Goal: Find specific page/section: Find specific page/section

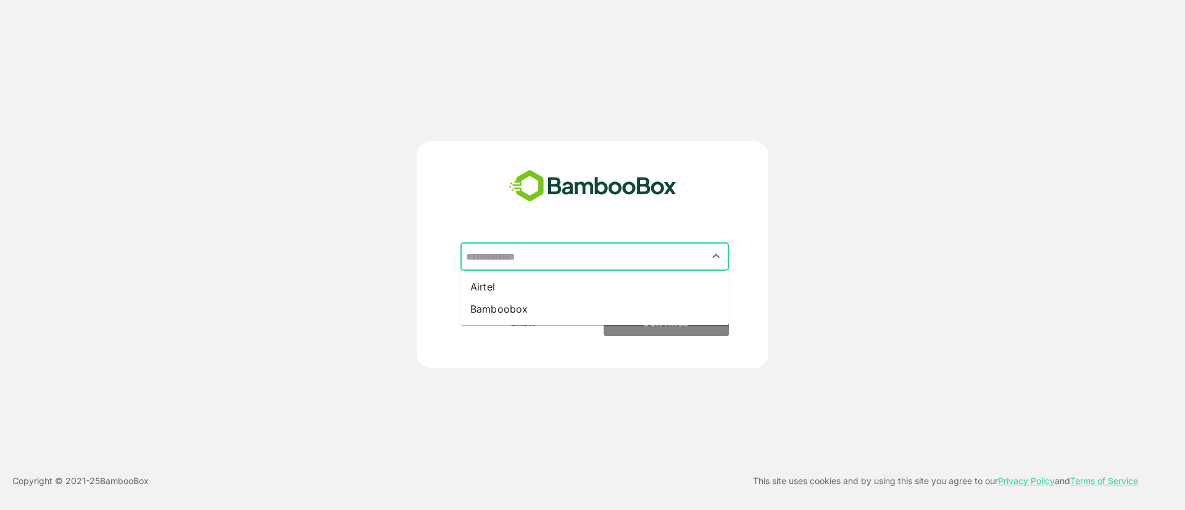
click at [638, 263] on input "text" at bounding box center [594, 256] width 263 height 23
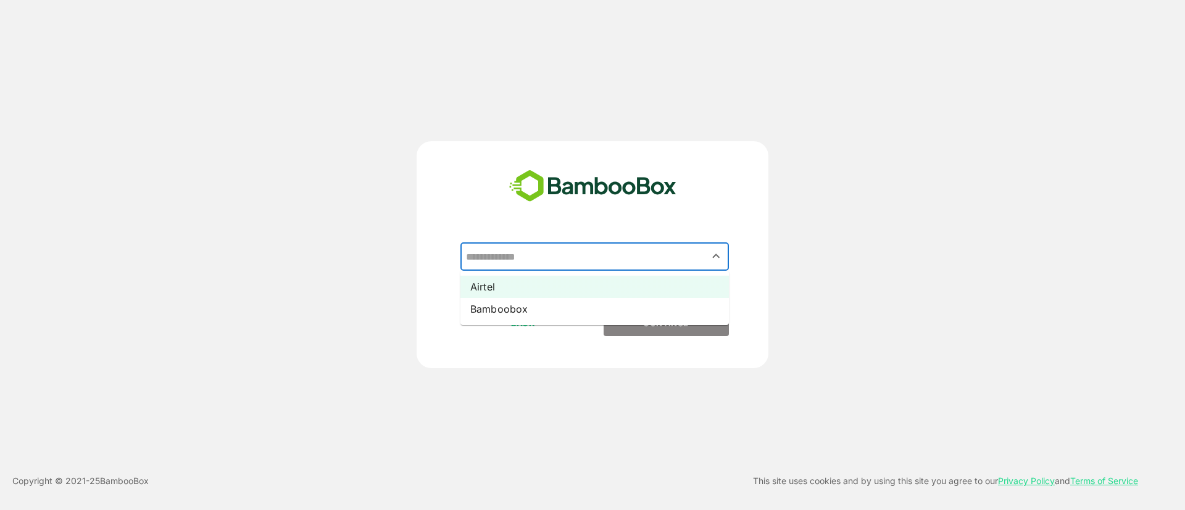
click at [637, 289] on li "Airtel" at bounding box center [594, 287] width 268 height 22
type input "******"
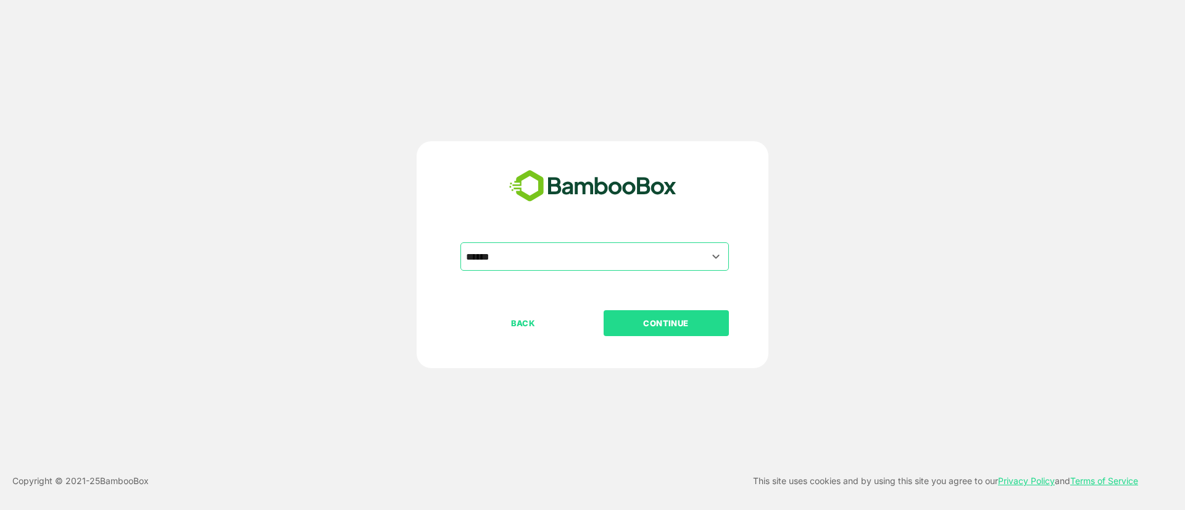
click at [653, 315] on button "CONTINUE" at bounding box center [665, 323] width 125 height 26
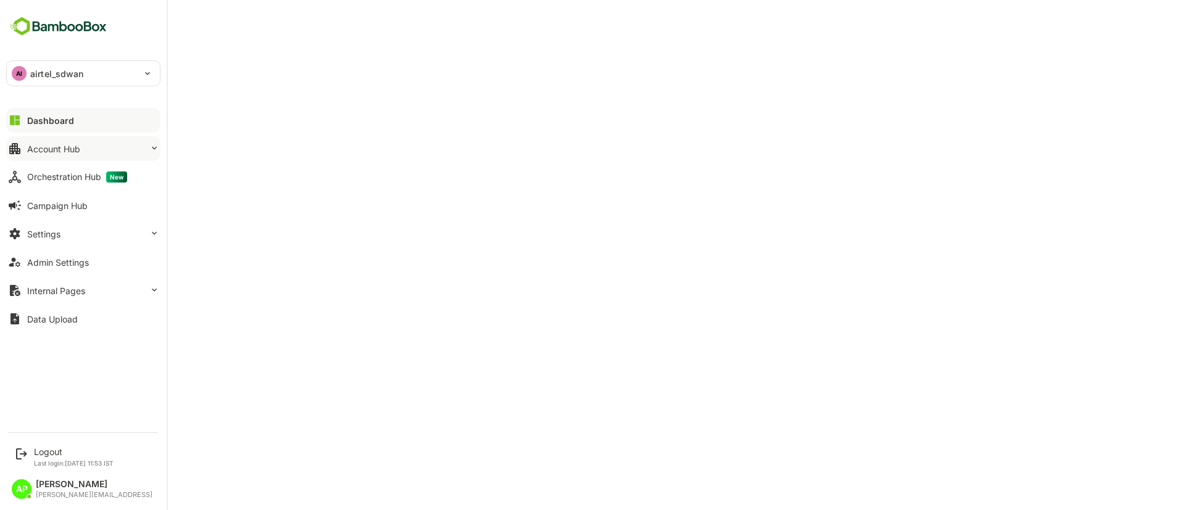
click at [70, 157] on button "Account Hub" at bounding box center [83, 148] width 154 height 25
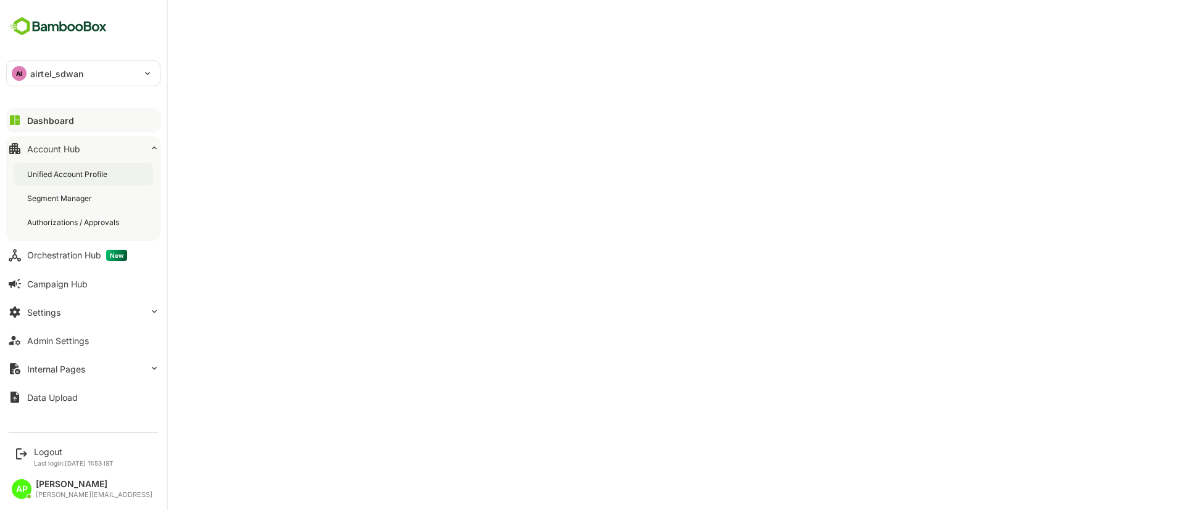
click at [82, 172] on div "Unified Account Profile" at bounding box center [68, 174] width 83 height 10
click at [72, 115] on button "Dashboard" at bounding box center [83, 120] width 154 height 25
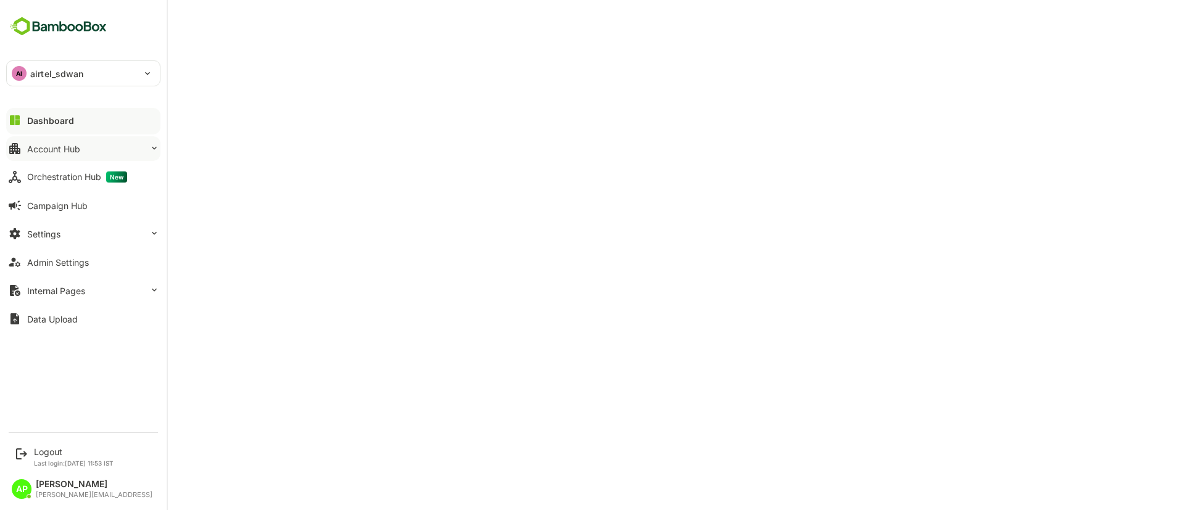
click at [78, 153] on div "Account Hub" at bounding box center [53, 149] width 53 height 10
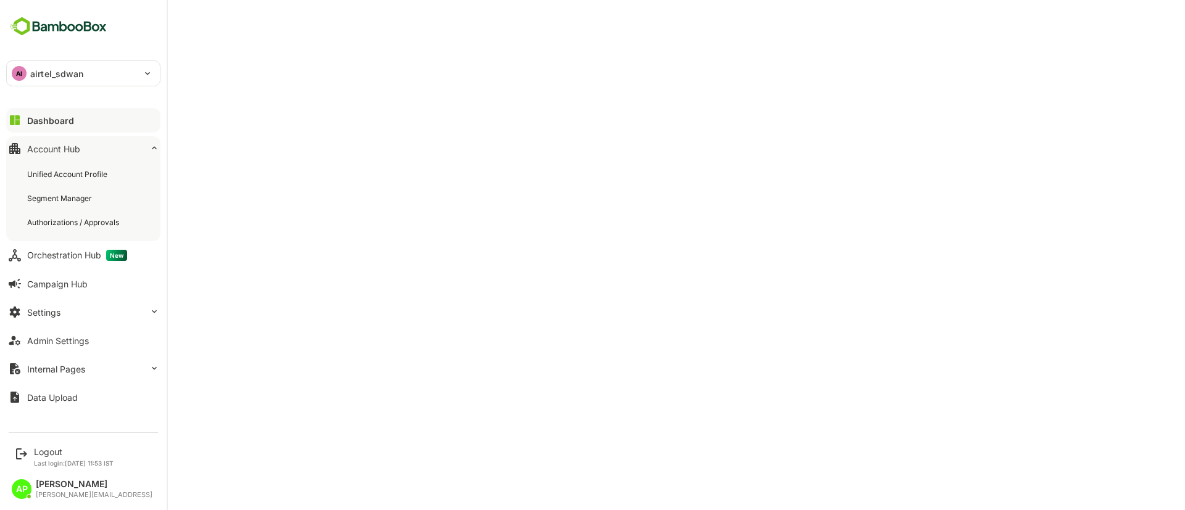
click at [78, 153] on div "Account Hub" at bounding box center [53, 149] width 53 height 10
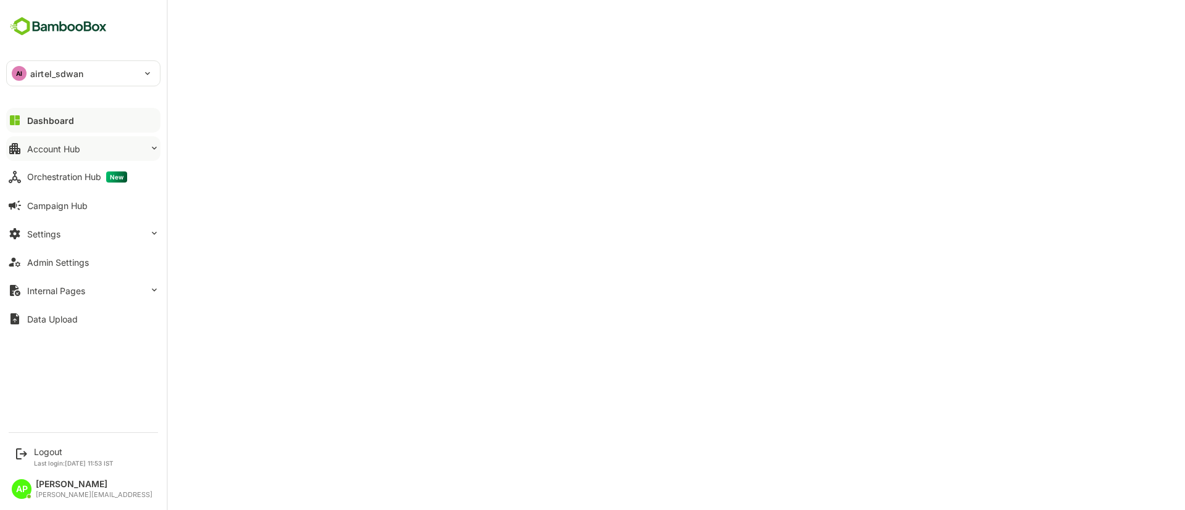
click at [82, 152] on button "Account Hub" at bounding box center [83, 148] width 154 height 25
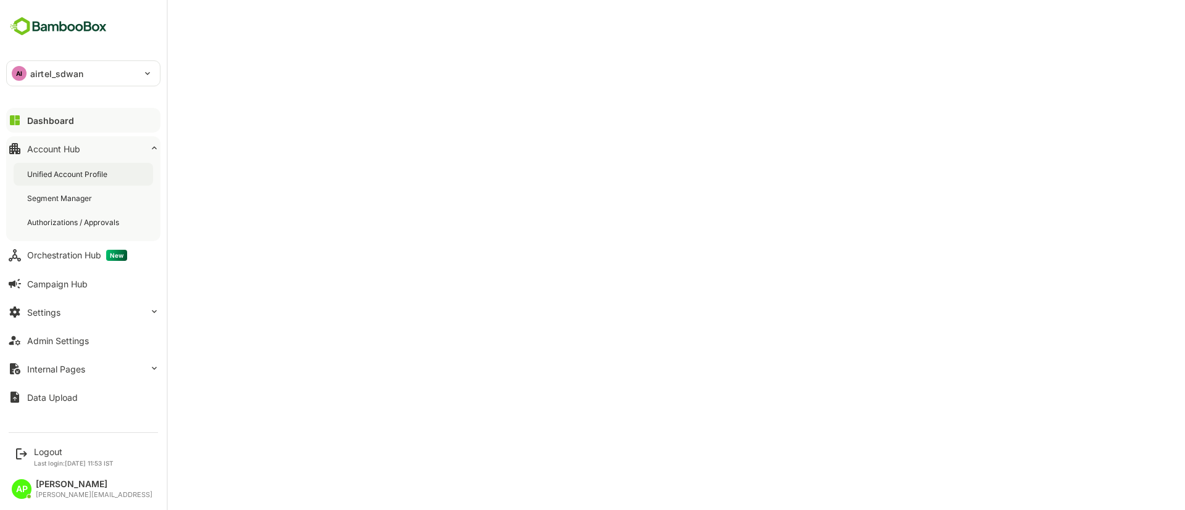
click at [98, 167] on div "Unified Account Profile" at bounding box center [83, 174] width 139 height 23
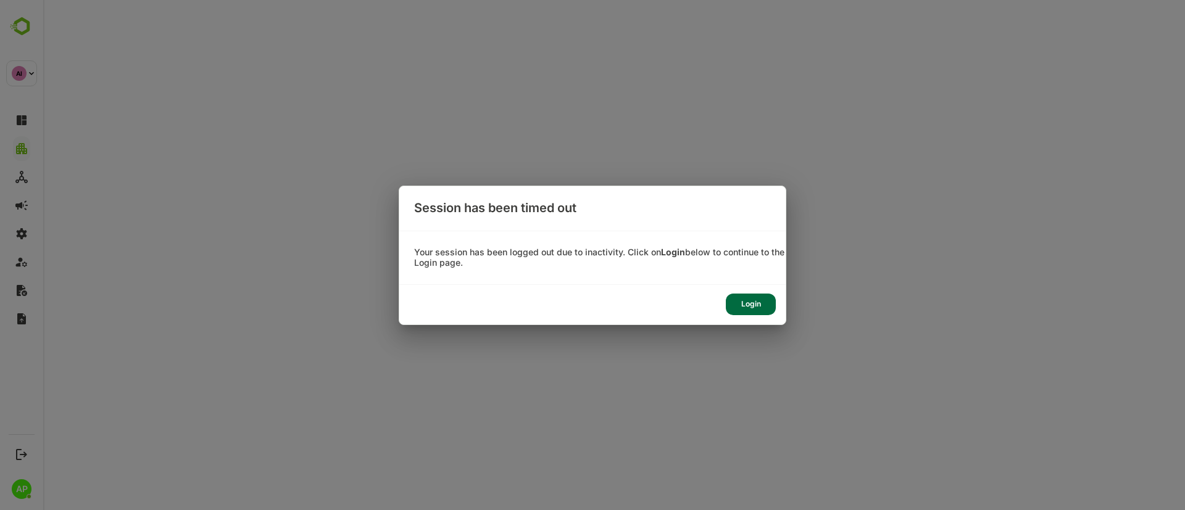
click at [777, 303] on div "Login" at bounding box center [592, 304] width 386 height 39
click at [765, 304] on div "Login" at bounding box center [751, 305] width 50 height 22
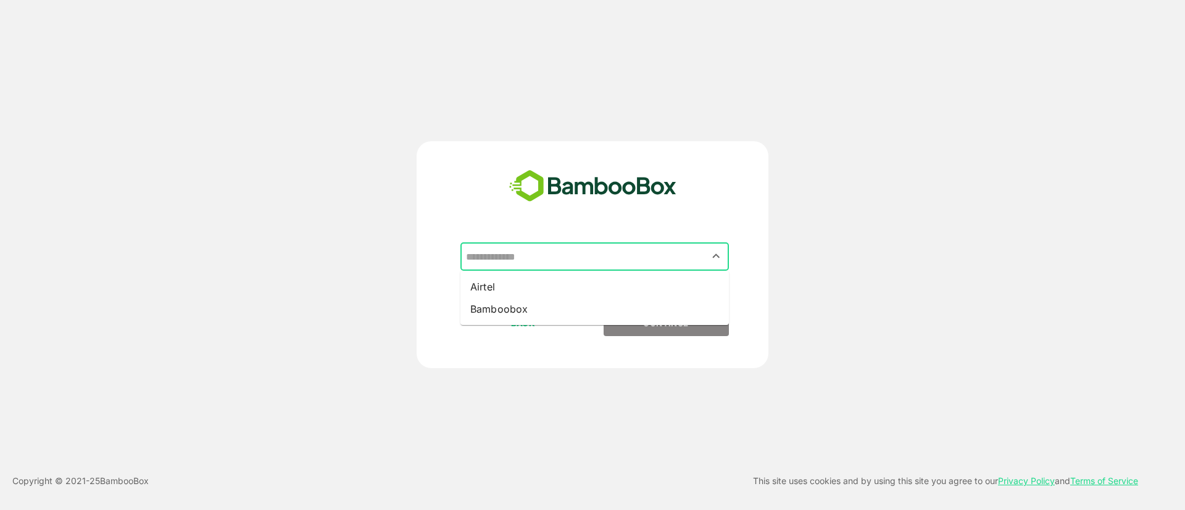
click at [650, 251] on input "text" at bounding box center [594, 256] width 263 height 23
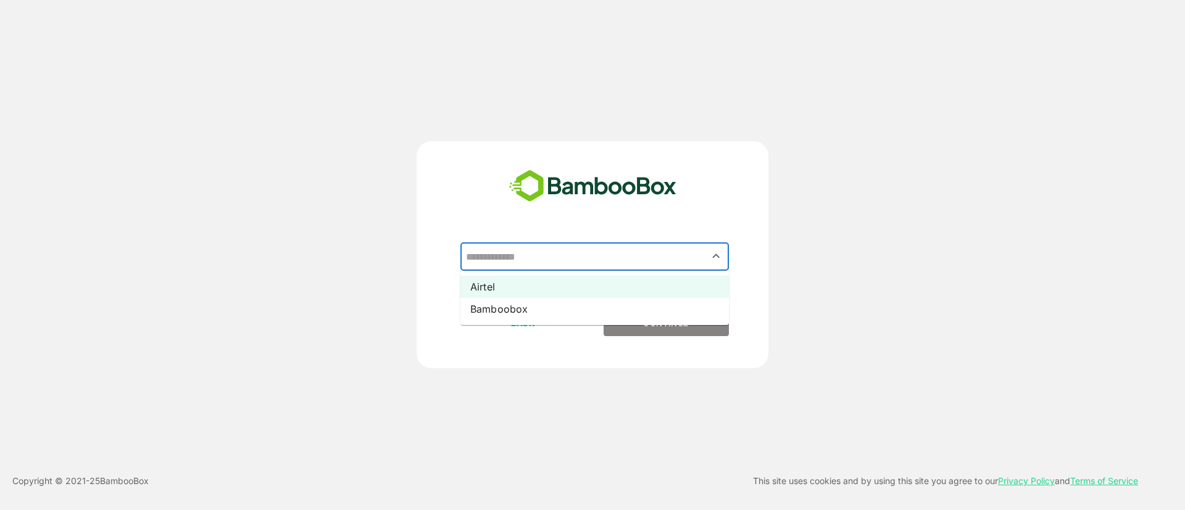
click at [673, 281] on li "Airtel" at bounding box center [594, 287] width 268 height 22
type input "******"
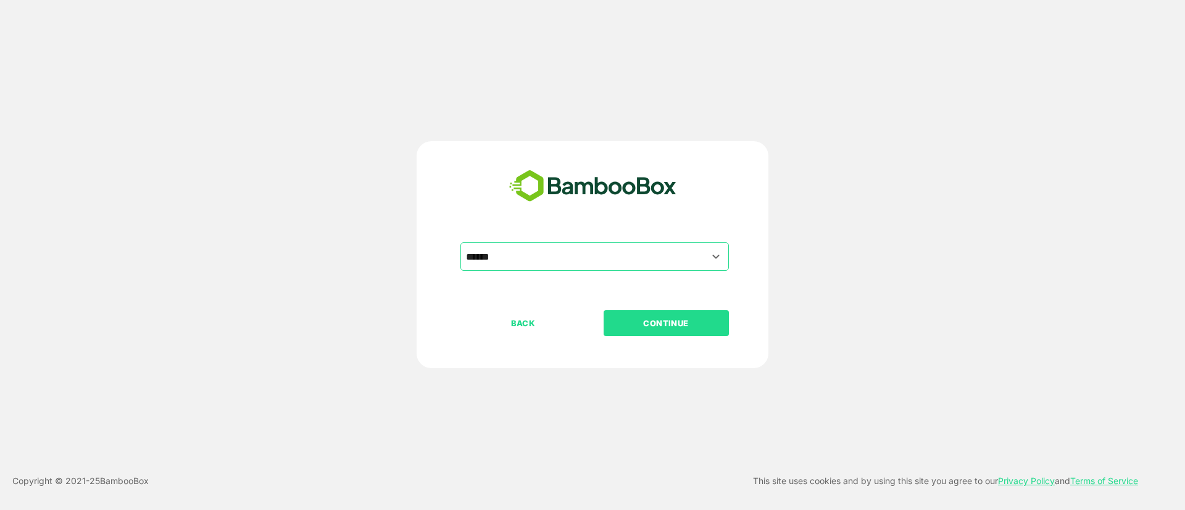
click at [696, 317] on p "CONTINUE" at bounding box center [665, 324] width 123 height 14
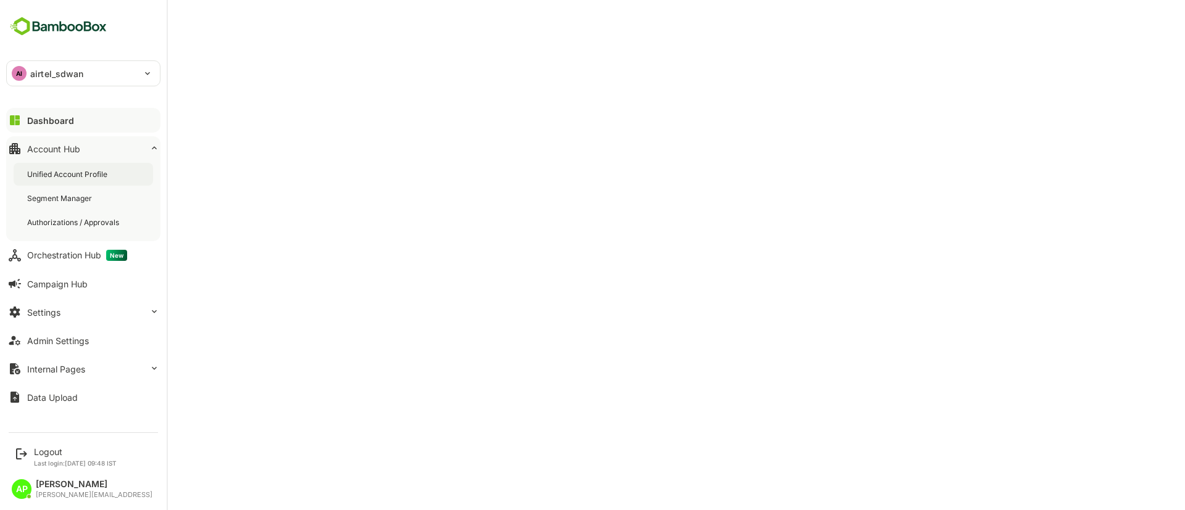
click at [59, 177] on div "Unified Account Profile" at bounding box center [68, 174] width 83 height 10
